Goal: Information Seeking & Learning: Learn about a topic

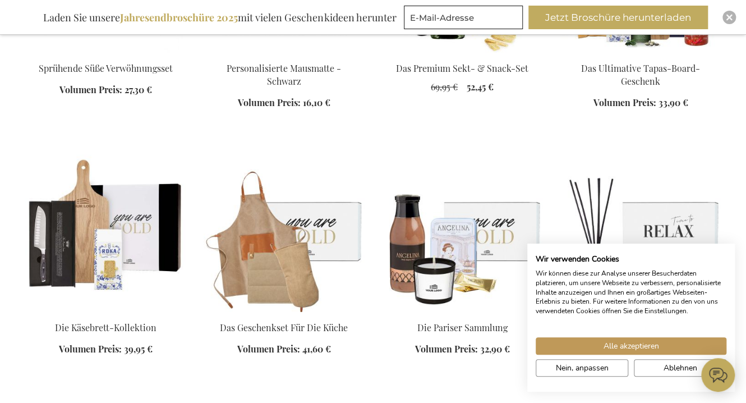
scroll to position [1421, 0]
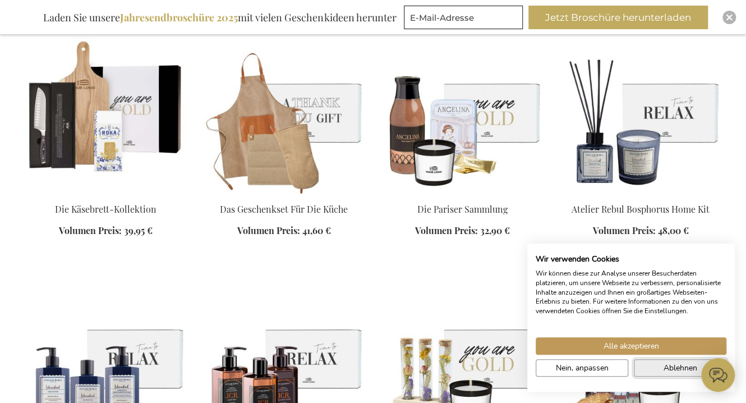
click at [674, 366] on span "Ablehnen" at bounding box center [681, 368] width 34 height 12
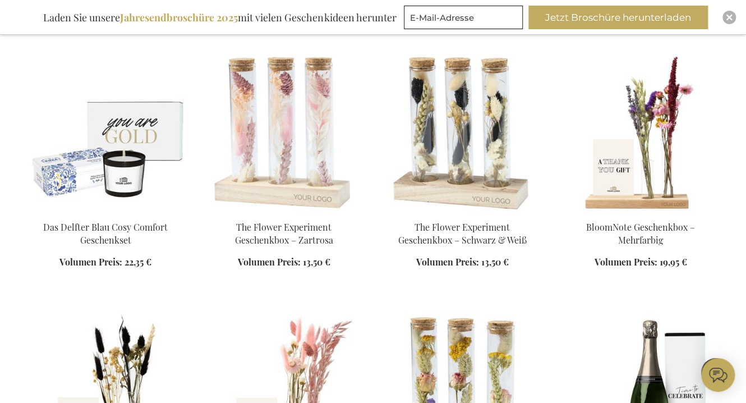
scroll to position [2132, 0]
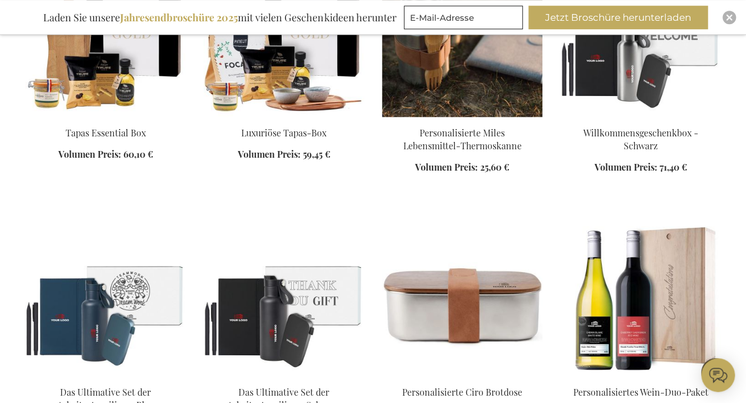
scroll to position [2961, 0]
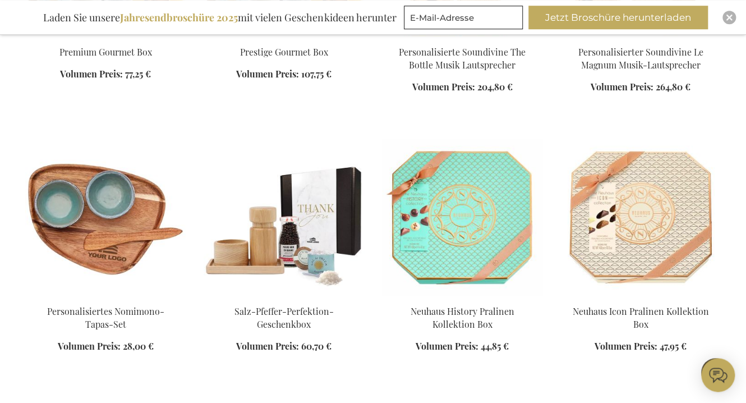
scroll to position [3731, 0]
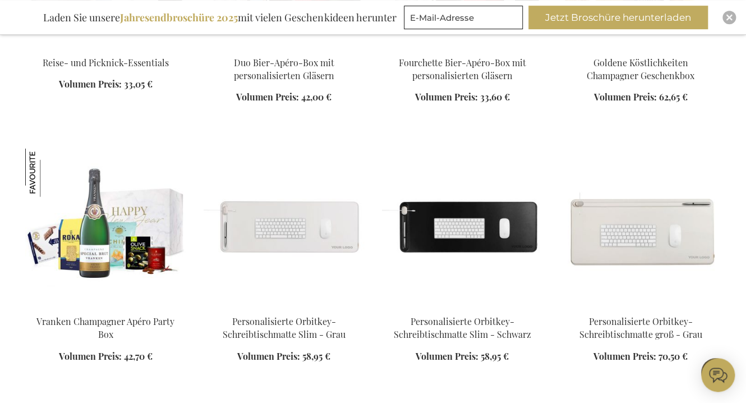
scroll to position [4797, 0]
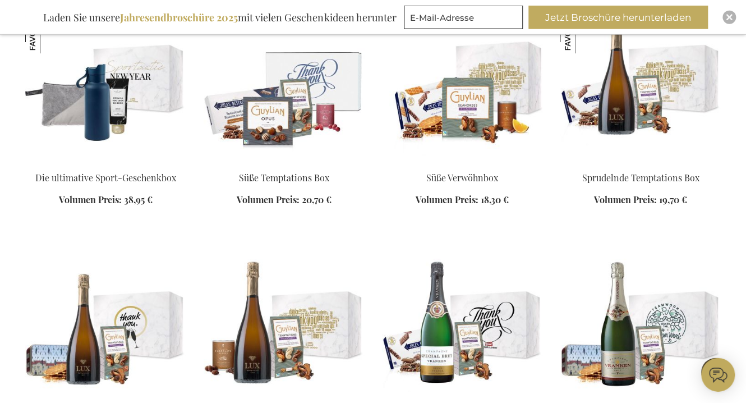
scroll to position [9713, 0]
